Goal: Information Seeking & Learning: Find specific fact

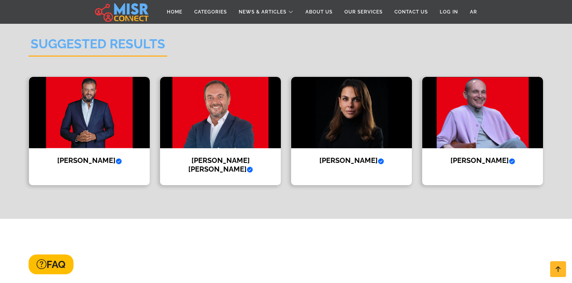
scroll to position [977, 0]
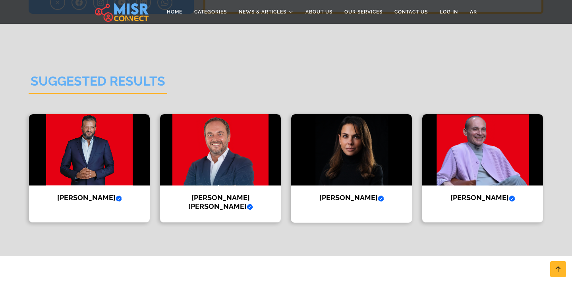
click at [353, 139] on img at bounding box center [351, 149] width 121 height 71
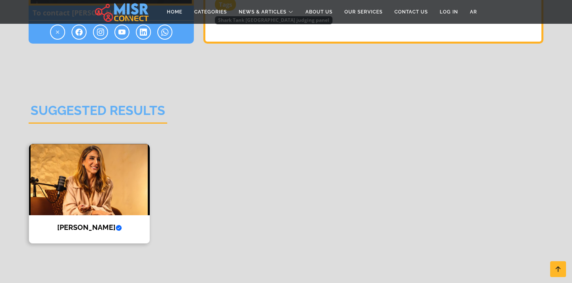
scroll to position [641, 0]
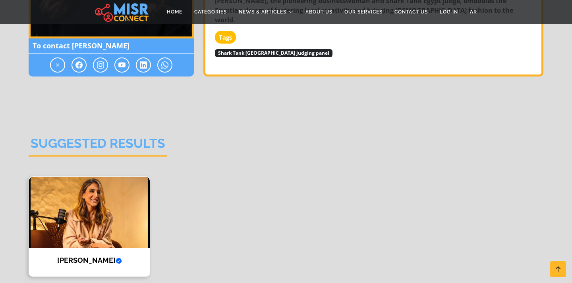
click at [100, 212] on img at bounding box center [89, 212] width 121 height 71
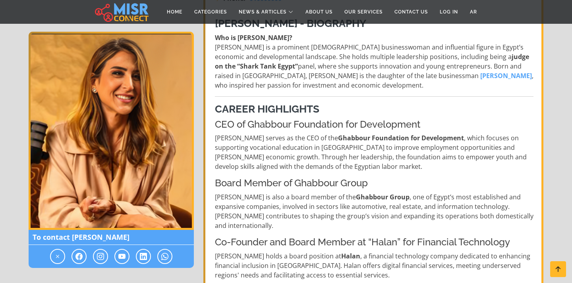
scroll to position [188, 0]
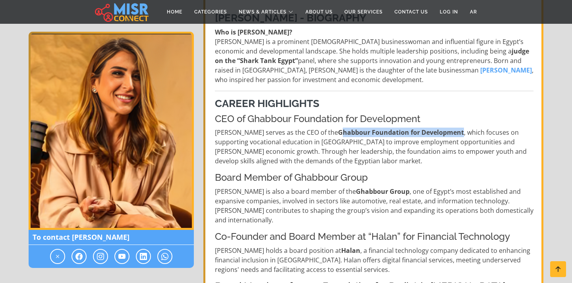
drag, startPoint x: 306, startPoint y: 131, endPoint x: 428, endPoint y: 133, distance: 122.7
click at [428, 133] on p "[PERSON_NAME] serves as the CEO of the Ghabbour Foundation for Development , wh…" at bounding box center [374, 147] width 318 height 38
drag, startPoint x: 304, startPoint y: 132, endPoint x: 428, endPoint y: 130, distance: 123.9
click at [428, 130] on strong "Ghabbour Foundation for Development" at bounding box center [401, 132] width 126 height 9
copy p "Ghabbour Foundation for Development"
